Goal: Navigation & Orientation: Understand site structure

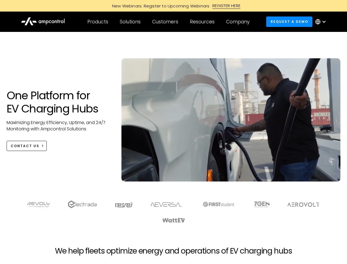
click at [169, 22] on div "Customers" at bounding box center [165, 22] width 26 height 6
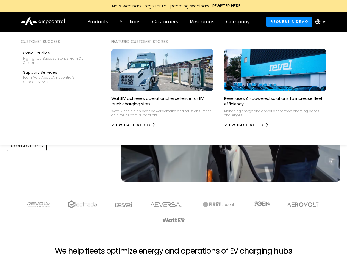
click at [97, 22] on div "Products" at bounding box center [97, 22] width 21 height 6
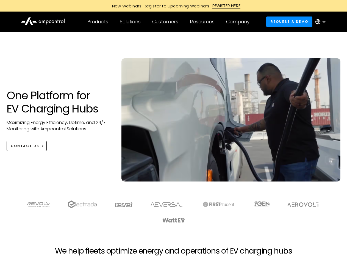
click at [130, 22] on div "Solutions" at bounding box center [130, 22] width 21 height 6
click at [166, 22] on div "Customers" at bounding box center [165, 22] width 26 height 6
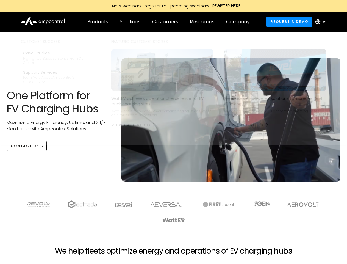
click at [203, 22] on div "Resources" at bounding box center [202, 22] width 25 height 6
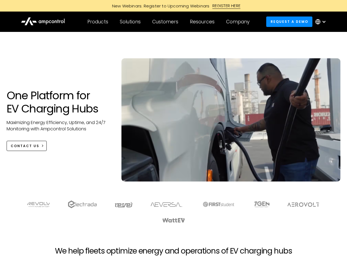
click at [239, 22] on div "Company" at bounding box center [237, 22] width 23 height 6
click at [322, 22] on div at bounding box center [324, 21] width 4 height 4
